Goal: Transaction & Acquisition: Purchase product/service

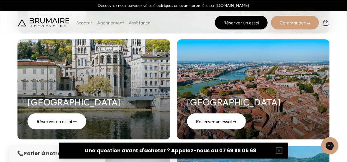
click at [249, 25] on link "Réserver un essai" at bounding box center [241, 23] width 53 height 14
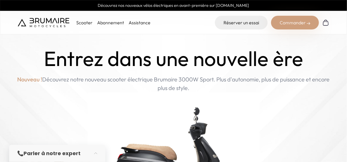
click at [294, 23] on div "Commander" at bounding box center [295, 23] width 48 height 14
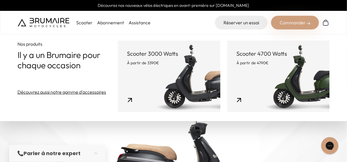
click at [172, 84] on link "Scooter 3000 Watts À partir de 3390€" at bounding box center [169, 77] width 103 height 72
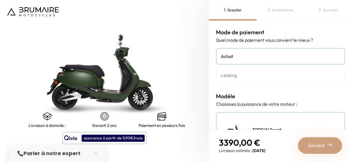
click at [274, 74] on h4 "Leasing" at bounding box center [280, 75] width 119 height 7
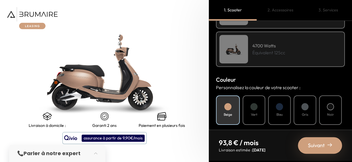
scroll to position [161, 0]
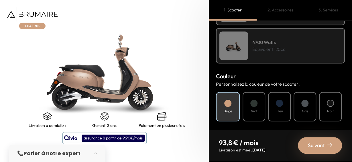
click at [333, 109] on h4 "Noir" at bounding box center [330, 111] width 7 height 5
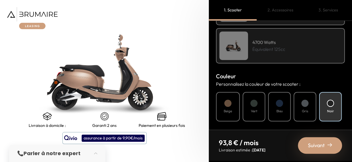
click at [329, 106] on div at bounding box center [330, 103] width 7 height 7
click at [281, 110] on h4 "Bleu" at bounding box center [279, 111] width 6 height 5
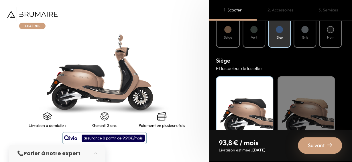
scroll to position [236, 0]
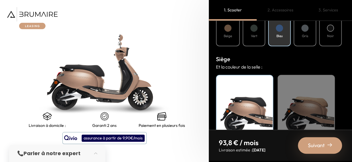
click at [310, 99] on div "Beige" at bounding box center [305, 111] width 57 height 72
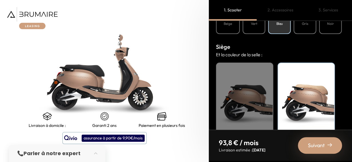
scroll to position [260, 0]
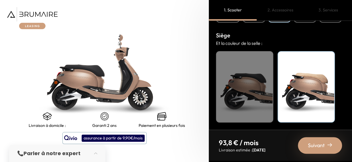
click at [315, 145] on span "Suivant" at bounding box center [316, 146] width 17 height 8
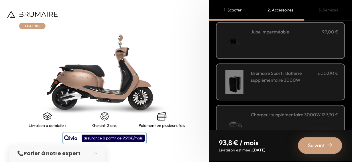
scroll to position [237, 0]
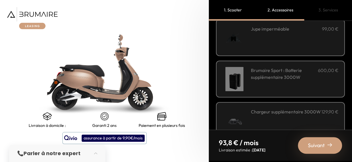
click at [303, 74] on h3 "Brumaire Sport : Batterie supplémentaire 3000W" at bounding box center [284, 74] width 67 height 14
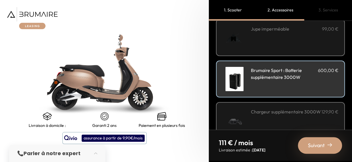
click at [303, 74] on h3 "Brumaire Sport : Batterie supplémentaire 3000W" at bounding box center [284, 74] width 67 height 14
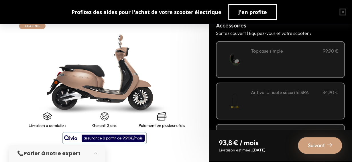
scroll to position [8, 0]
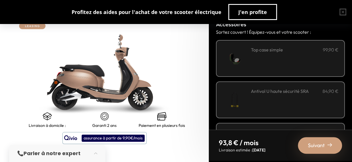
click at [318, 144] on span "Suivant" at bounding box center [316, 146] width 17 height 8
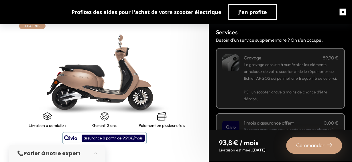
click at [342, 14] on button "button" at bounding box center [343, 12] width 18 height 18
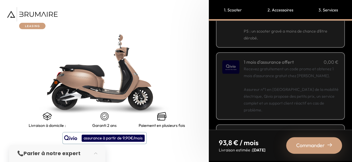
scroll to position [62, 0]
click at [289, 95] on p "Recevez gratuitement un code promo et obtenez 1 mois d'assurance gratuit chez Q…" at bounding box center [291, 89] width 95 height 48
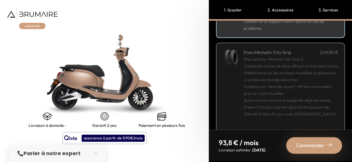
scroll to position [157, 0]
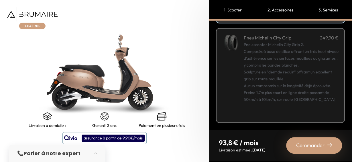
click at [313, 149] on span "Commander" at bounding box center [310, 146] width 29 height 8
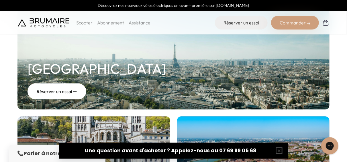
scroll to position [99, 0]
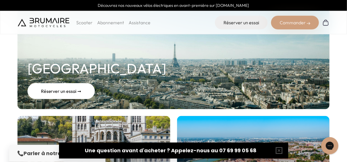
click at [63, 92] on div "Réserver un essai ➞" at bounding box center [60, 91] width 67 height 16
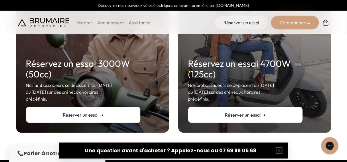
scroll to position [152, 0]
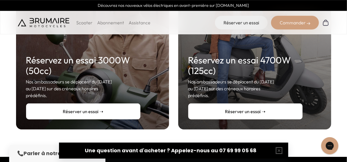
click at [87, 105] on link "Réserver un essai ➝" at bounding box center [83, 112] width 114 height 16
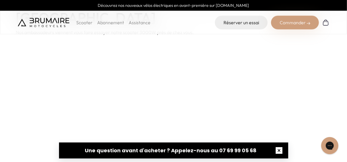
click at [281, 149] on button "button" at bounding box center [279, 151] width 18 height 18
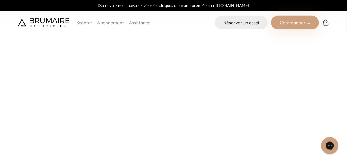
scroll to position [141, 0]
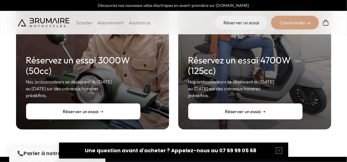
scroll to position [152, 0]
click at [87, 106] on link "Réserver un essai ➝" at bounding box center [83, 112] width 114 height 16
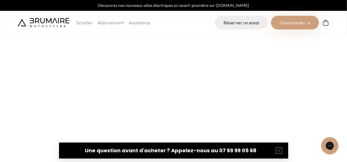
scroll to position [89, 0]
click at [279, 150] on button "button" at bounding box center [279, 151] width 18 height 18
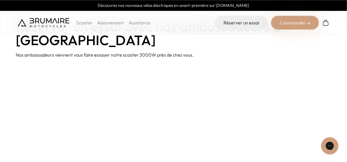
scroll to position [35, 0]
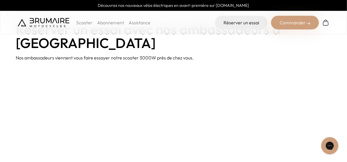
click at [55, 23] on img at bounding box center [44, 22] width 52 height 9
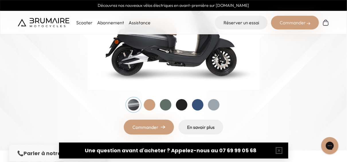
scroll to position [125, 0]
click at [199, 108] on div at bounding box center [197, 105] width 11 height 11
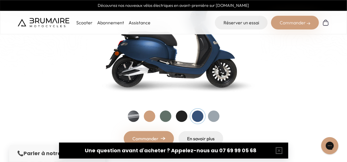
scroll to position [116, 0]
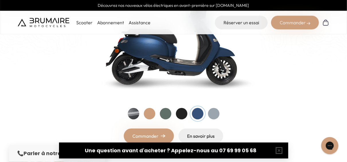
click at [168, 137] on link "Commander" at bounding box center [149, 136] width 50 height 15
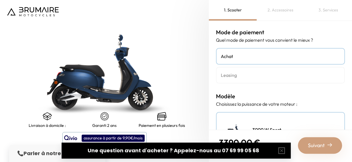
click at [248, 79] on link "Leasing" at bounding box center [280, 75] width 129 height 17
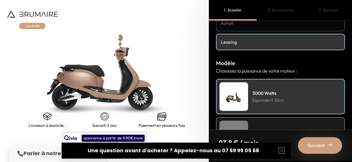
scroll to position [33, 0]
click at [286, 23] on h4 "Achat" at bounding box center [280, 23] width 119 height 7
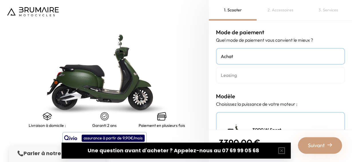
click at [274, 78] on h4 "Leasing" at bounding box center [280, 75] width 119 height 7
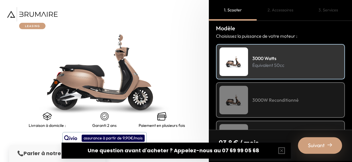
scroll to position [68, 0]
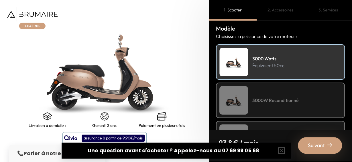
click at [292, 91] on div "3000W Reconditionné" at bounding box center [280, 101] width 129 height 36
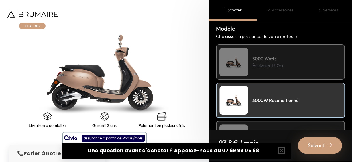
click at [281, 64] on p "Équivalent 50cc" at bounding box center [268, 65] width 32 height 7
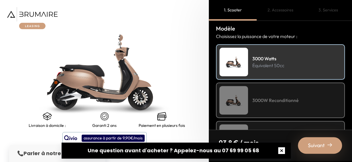
click at [282, 153] on button "button" at bounding box center [281, 151] width 18 height 18
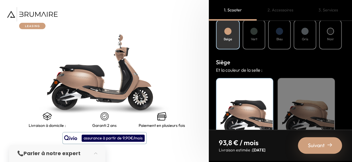
scroll to position [235, 0]
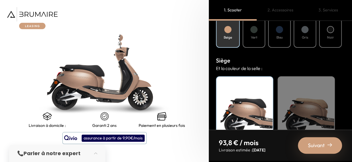
click at [281, 40] on h4 "Bleu" at bounding box center [279, 37] width 6 height 5
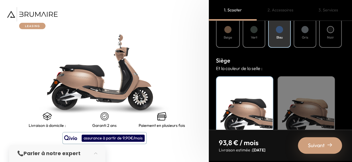
click at [298, 108] on div "Beige" at bounding box center [305, 112] width 57 height 72
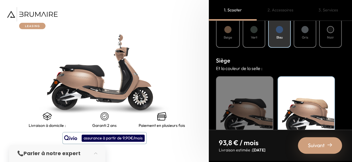
scroll to position [260, 0]
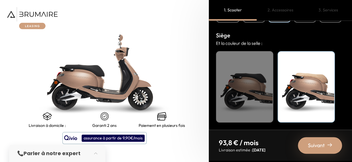
click at [316, 149] on span "Suivant" at bounding box center [316, 146] width 17 height 8
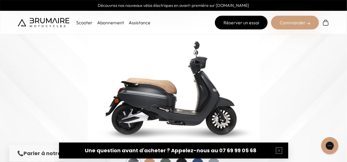
scroll to position [66, 0]
click at [245, 27] on link "Réserver un essai" at bounding box center [241, 23] width 53 height 14
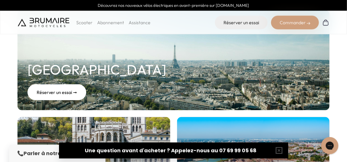
scroll to position [97, 0]
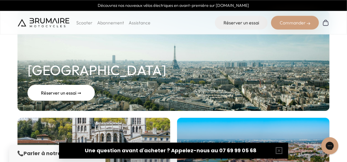
click at [76, 88] on div "Réserver un essai ➞" at bounding box center [60, 93] width 67 height 16
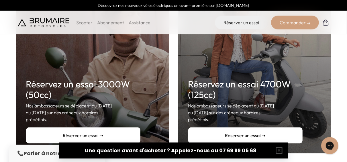
scroll to position [129, 0]
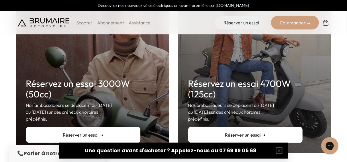
click at [103, 127] on link "Réserver un essai ➝" at bounding box center [83, 135] width 114 height 16
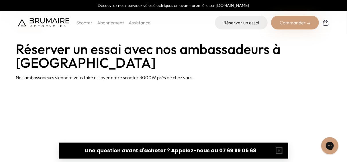
scroll to position [15, 0]
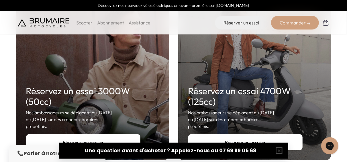
scroll to position [121, 0]
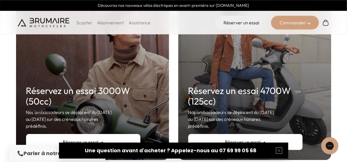
click at [249, 136] on link "Réserver un essai ➝" at bounding box center [245, 142] width 114 height 16
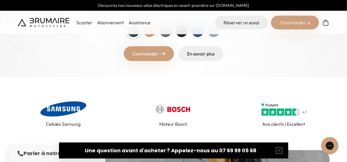
scroll to position [198, 0]
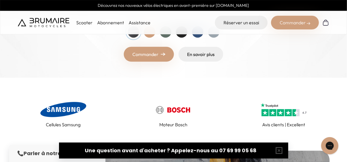
click at [274, 103] on img at bounding box center [284, 110] width 46 height 18
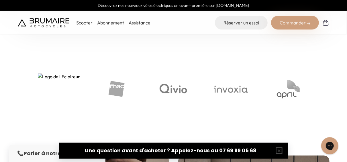
scroll to position [1894, 0]
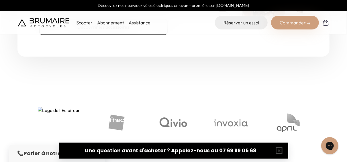
click at [298, 27] on div "Commander" at bounding box center [295, 23] width 48 height 14
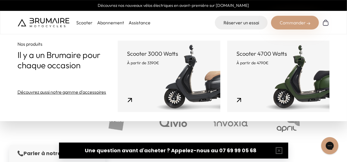
click at [170, 79] on link "Scooter 3000 Watts À partir de 3390€" at bounding box center [169, 77] width 103 height 72
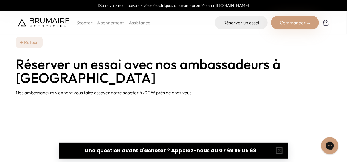
click at [285, 24] on div "Commander" at bounding box center [295, 23] width 48 height 14
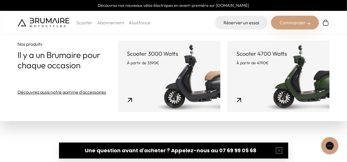
click at [285, 65] on p "À partir de 4790€" at bounding box center [278, 63] width 84 height 6
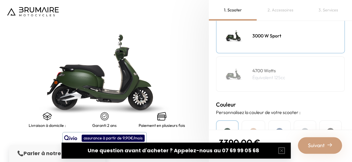
scroll to position [95, 0]
click at [284, 74] on p "Équivalent 125cc" at bounding box center [268, 76] width 33 height 7
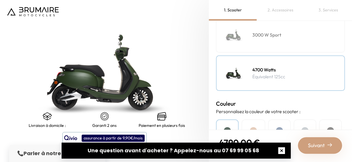
click at [282, 153] on button "button" at bounding box center [281, 151] width 18 height 18
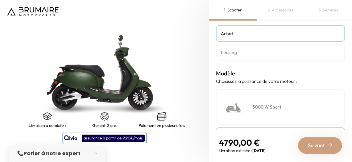
scroll to position [23, 0]
click at [274, 55] on h4 "Leasing" at bounding box center [280, 52] width 119 height 7
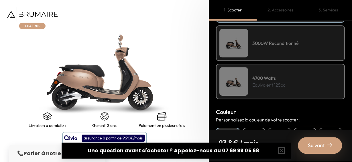
scroll to position [126, 0]
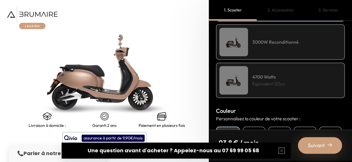
click at [298, 75] on div "4700 Watts Équivalent 125cc" at bounding box center [280, 81] width 129 height 36
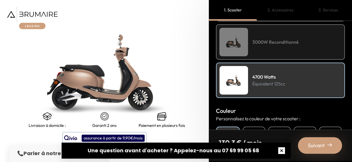
click at [281, 153] on button "button" at bounding box center [281, 151] width 18 height 18
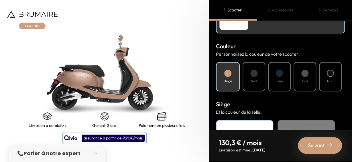
scroll to position [192, 0]
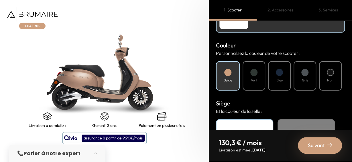
click at [273, 76] on div "Bleu" at bounding box center [279, 75] width 23 height 29
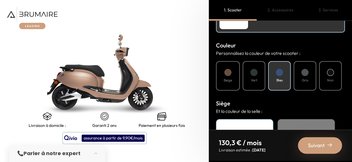
scroll to position [214, 0]
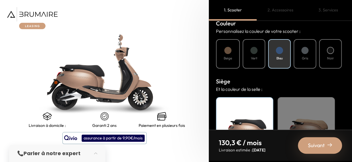
click at [305, 114] on div "Beige" at bounding box center [305, 133] width 57 height 72
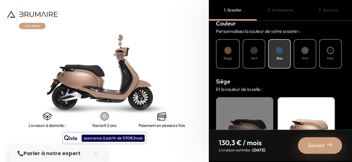
scroll to position [260, 0]
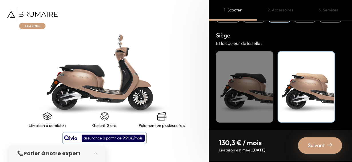
click at [311, 149] on span "Suivant" at bounding box center [316, 146] width 17 height 8
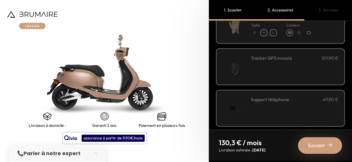
scroll to position [125, 0]
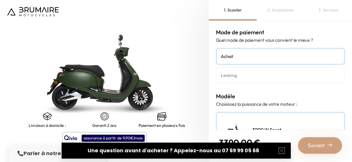
scroll to position [23, 0]
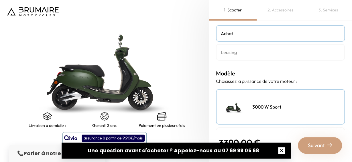
click at [286, 150] on button "button" at bounding box center [281, 151] width 18 height 18
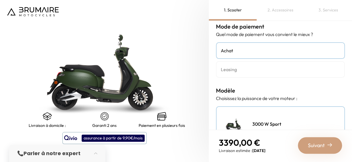
scroll to position [0, 0]
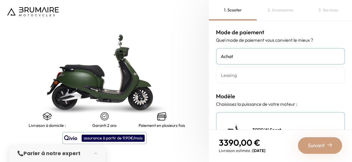
click at [279, 5] on div "2. Accessoires" at bounding box center [281, 10] width 48 height 21
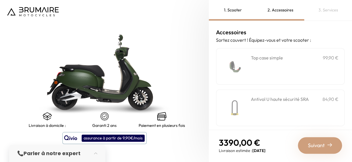
click at [318, 11] on div "3. Services" at bounding box center [328, 10] width 48 height 21
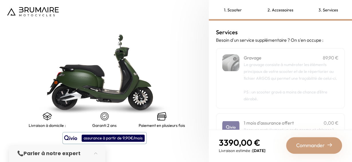
click at [235, 13] on div "1. Scooter" at bounding box center [233, 10] width 48 height 21
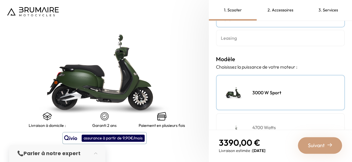
scroll to position [53, 0]
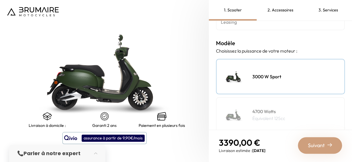
click at [275, 85] on div "3000 W Sport" at bounding box center [280, 77] width 129 height 36
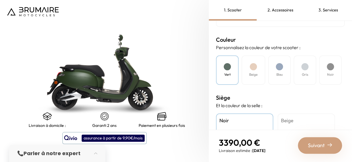
click at [275, 85] on div "Bleu" at bounding box center [279, 70] width 23 height 29
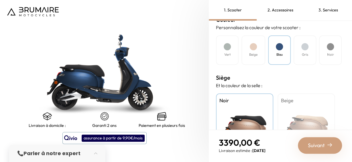
click at [304, 100] on h4 "Beige" at bounding box center [306, 100] width 50 height 7
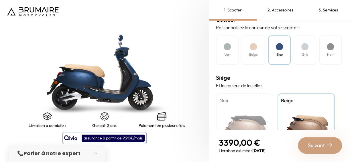
scroll to position [222, 0]
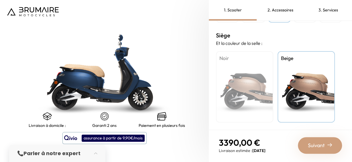
click at [320, 142] on span "Suivant" at bounding box center [316, 146] width 17 height 8
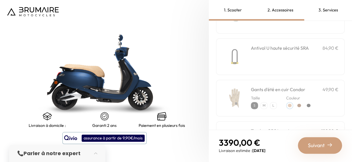
scroll to position [51, 0]
click at [300, 60] on div "Antivol U haute sécurité SRA 84,90 €" at bounding box center [295, 57] width 88 height 24
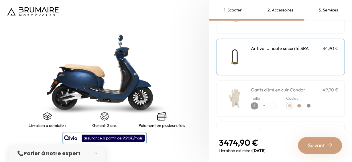
click at [300, 60] on div "Antivol U haute sécurité SRA 84,90 €" at bounding box center [295, 57] width 88 height 24
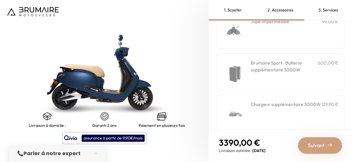
scroll to position [253, 0]
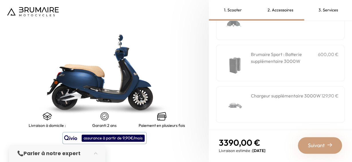
click at [323, 147] on span "Suivant" at bounding box center [316, 146] width 17 height 8
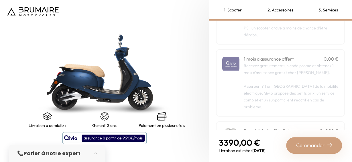
click at [296, 94] on p "Recevez gratuitement un code promo et obtenez 1 mois d'assurance gratuit chez Q…" at bounding box center [291, 86] width 95 height 48
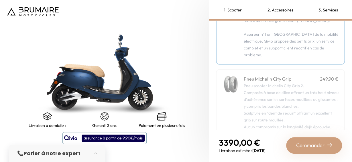
scroll to position [157, 0]
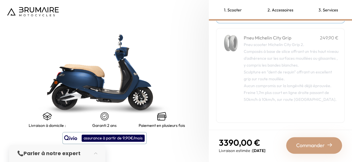
click at [308, 143] on span "Commander" at bounding box center [310, 146] width 29 height 8
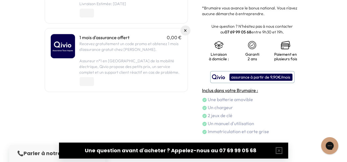
scroll to position [104, 0]
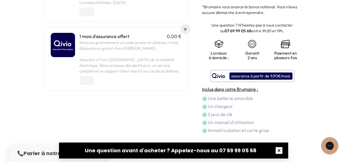
click at [281, 151] on button "button" at bounding box center [279, 151] width 18 height 18
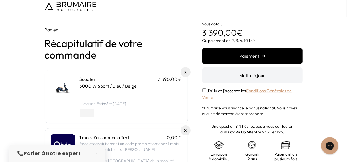
scroll to position [2, 0]
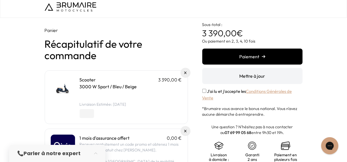
click at [242, 77] on button "Mettre à jour" at bounding box center [252, 76] width 100 height 16
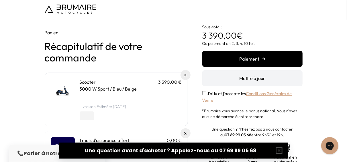
click at [265, 58] on button "Paiement" at bounding box center [252, 59] width 100 height 16
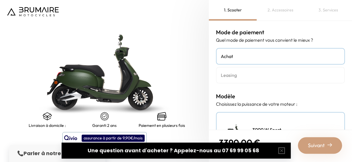
scroll to position [157, 0]
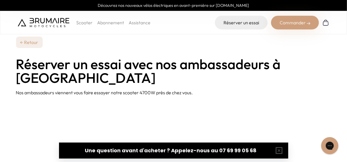
scroll to position [24, 0]
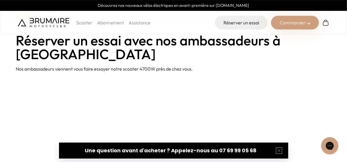
click at [298, 15] on div "Scooter Abonnement Assistance Réserver un essai Commander" at bounding box center [173, 22] width 347 height 23
click at [292, 24] on div "Commander" at bounding box center [295, 23] width 48 height 14
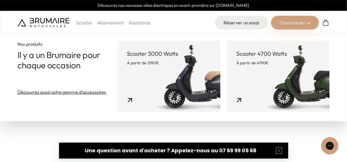
click at [186, 82] on link "Scooter 3000 Watts À partir de 3390€" at bounding box center [169, 77] width 103 height 72
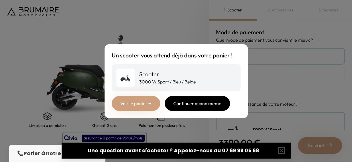
click at [213, 105] on div "Continuer quand même" at bounding box center [197, 103] width 65 height 15
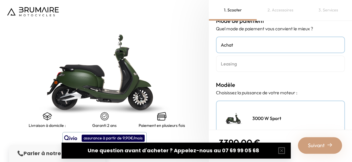
scroll to position [10, 0]
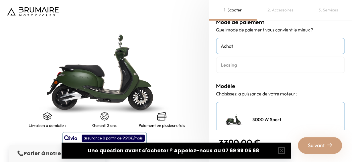
click at [245, 64] on h4 "Leasing" at bounding box center [280, 65] width 119 height 7
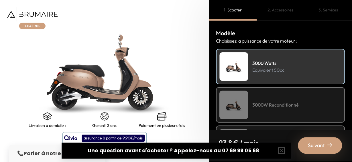
scroll to position [52, 0]
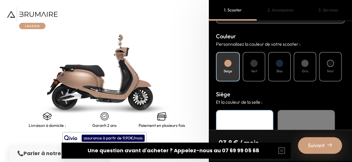
click at [279, 64] on div at bounding box center [279, 63] width 7 height 7
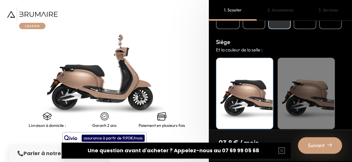
click at [303, 101] on div "Beige" at bounding box center [305, 94] width 57 height 72
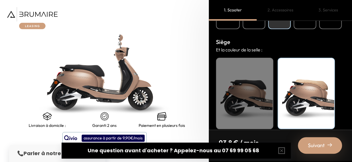
scroll to position [260, 0]
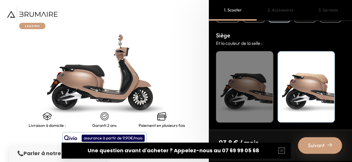
click at [316, 149] on span "Suivant" at bounding box center [316, 146] width 17 height 8
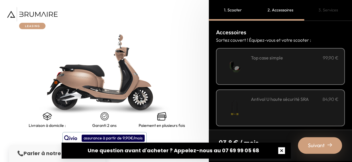
click at [281, 151] on button "button" at bounding box center [281, 151] width 18 height 18
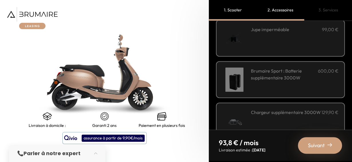
scroll to position [239, 0]
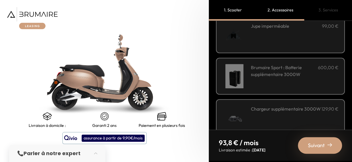
click at [323, 148] on span "Suivant" at bounding box center [316, 146] width 17 height 8
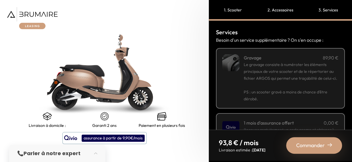
click at [323, 148] on span "Commander" at bounding box center [310, 146] width 29 height 8
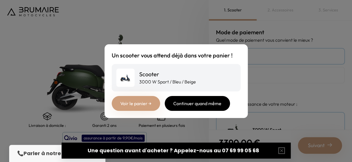
click at [216, 105] on div "Continuer quand même" at bounding box center [197, 103] width 65 height 15
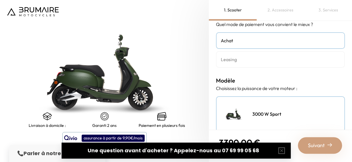
scroll to position [16, 0]
click at [240, 57] on h4 "Leasing" at bounding box center [280, 59] width 119 height 7
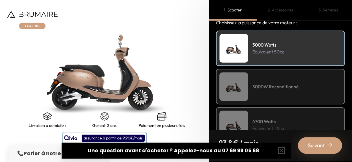
scroll to position [82, 0]
click at [280, 149] on button "button" at bounding box center [281, 151] width 18 height 18
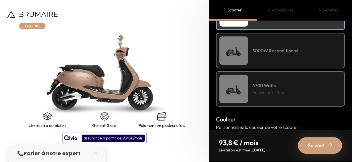
scroll to position [150, 0]
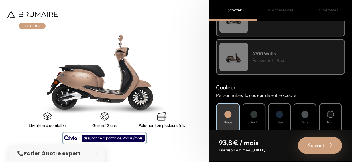
click at [284, 119] on div "Bleu" at bounding box center [279, 117] width 23 height 29
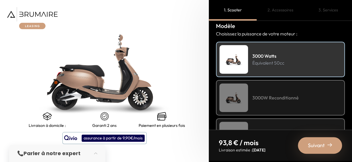
scroll to position [0, 0]
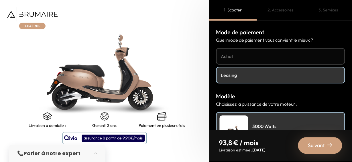
click at [261, 58] on h4 "Achat" at bounding box center [280, 56] width 119 height 7
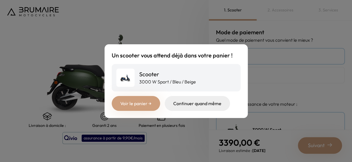
click at [138, 105] on link "Voir le panier →" at bounding box center [136, 103] width 48 height 15
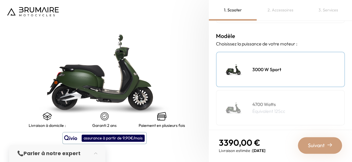
scroll to position [103, 0]
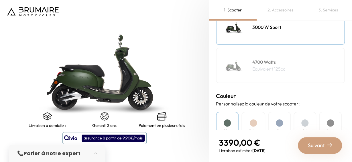
click at [277, 67] on p "Équivalent 125cc" at bounding box center [268, 69] width 33 height 7
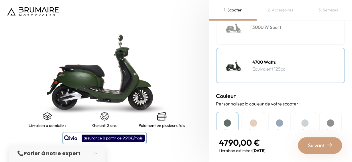
click at [261, 34] on div "3000 W Sport" at bounding box center [280, 27] width 129 height 36
